Goal: Task Accomplishment & Management: Manage account settings

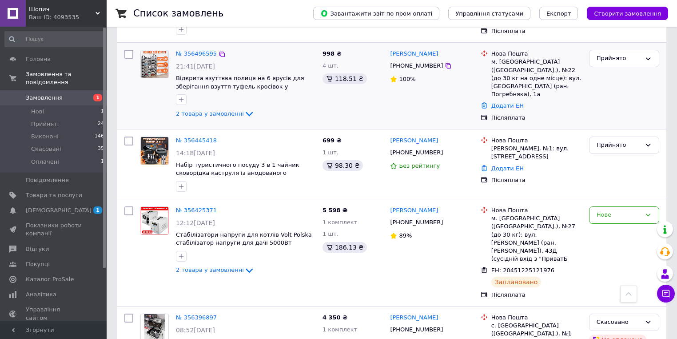
scroll to position [746, 0]
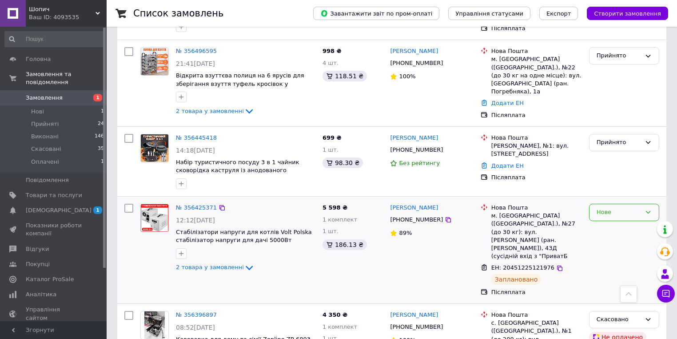
click at [610, 207] on div "Нове" at bounding box center [619, 211] width 44 height 9
click at [617, 223] on li "Прийнято" at bounding box center [624, 231] width 69 height 16
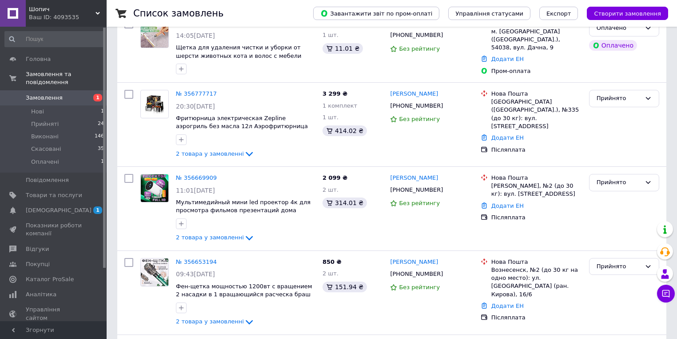
scroll to position [0, 0]
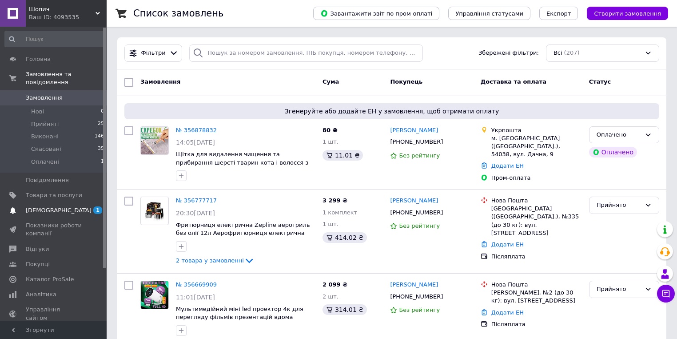
click at [94, 206] on span "1 0" at bounding box center [94, 210] width 24 height 8
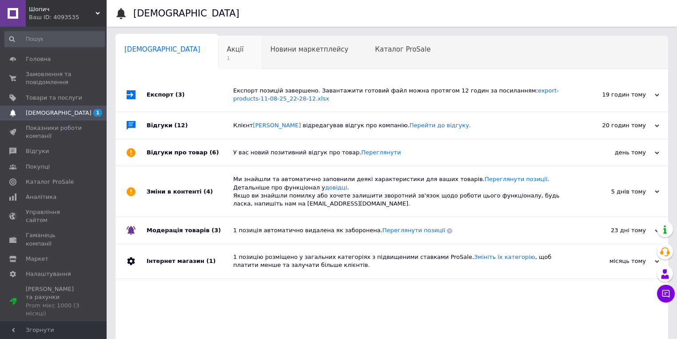
click at [218, 39] on div "Акції 1" at bounding box center [240, 53] width 44 height 34
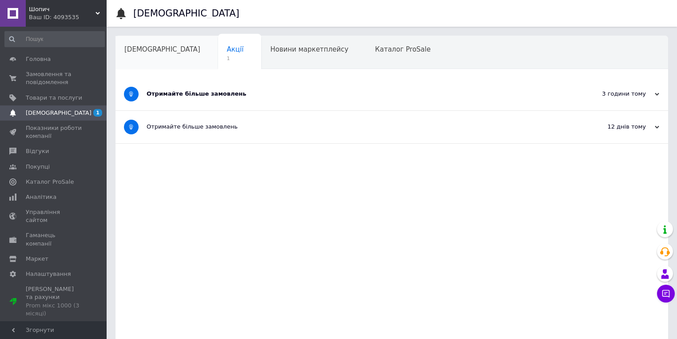
click at [153, 53] on span "[DEMOGRAPHIC_DATA]" at bounding box center [162, 49] width 76 height 8
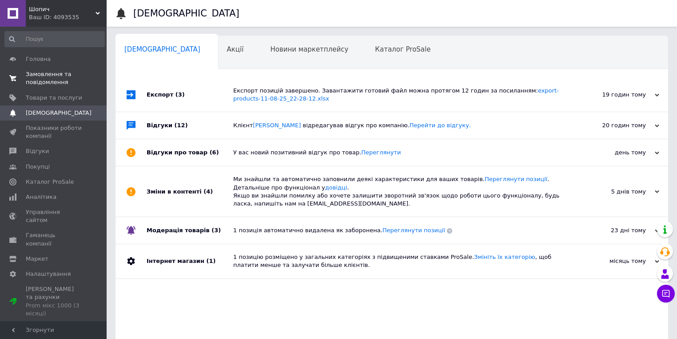
click at [51, 81] on span "Замовлення та повідомлення" at bounding box center [54, 78] width 56 height 16
